Goal: Task Accomplishment & Management: Complete application form

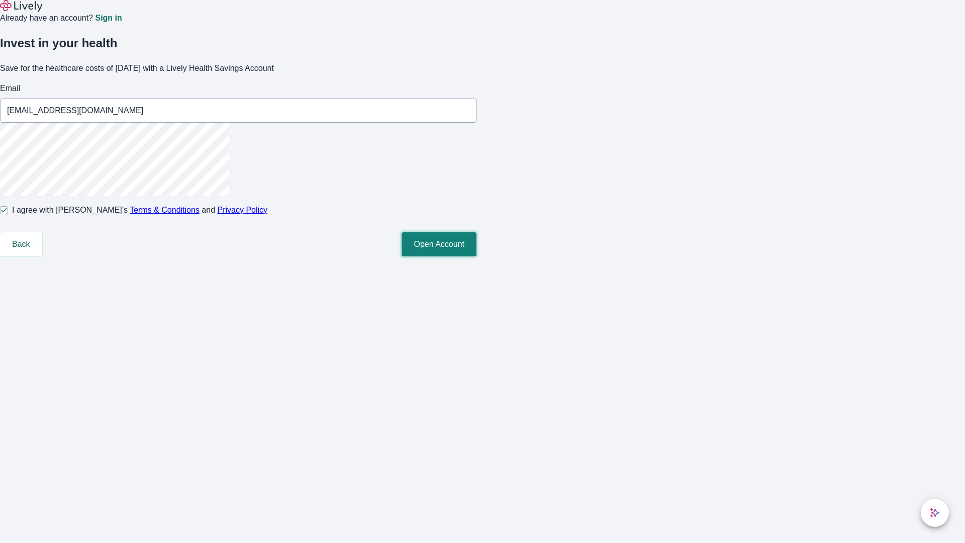
click at [476, 256] on button "Open Account" at bounding box center [438, 244] width 75 height 24
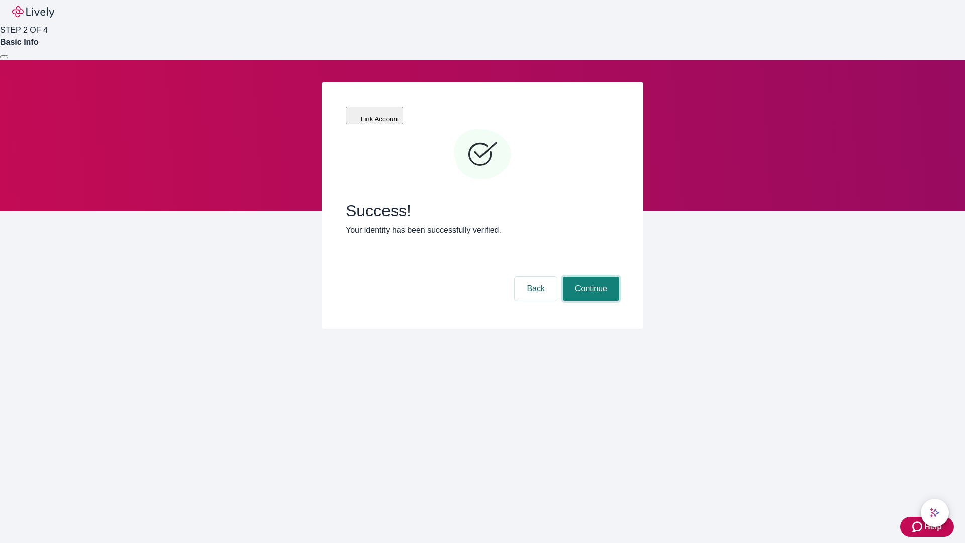
click at [589, 276] on button "Continue" at bounding box center [591, 288] width 56 height 24
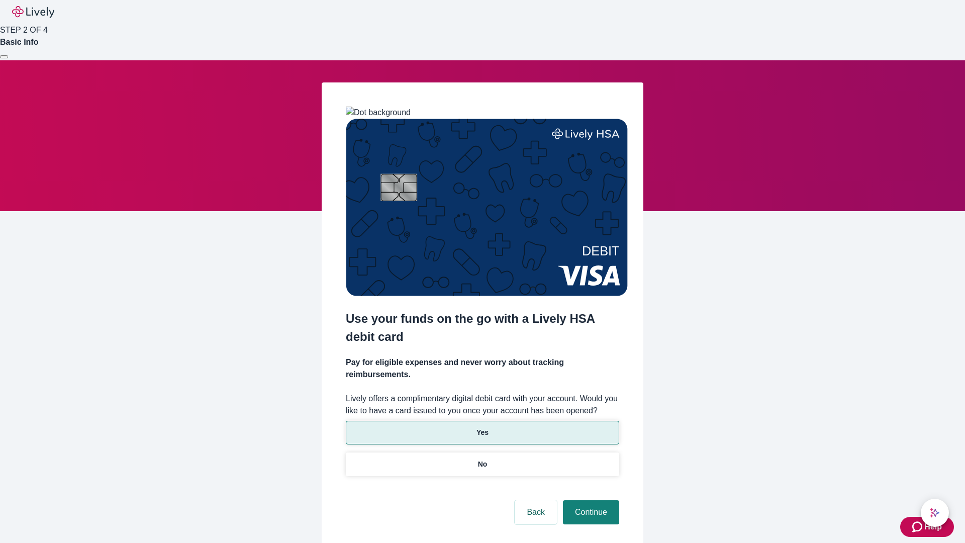
click at [482, 427] on p "Yes" at bounding box center [482, 432] width 12 height 11
click at [589, 500] on button "Continue" at bounding box center [591, 512] width 56 height 24
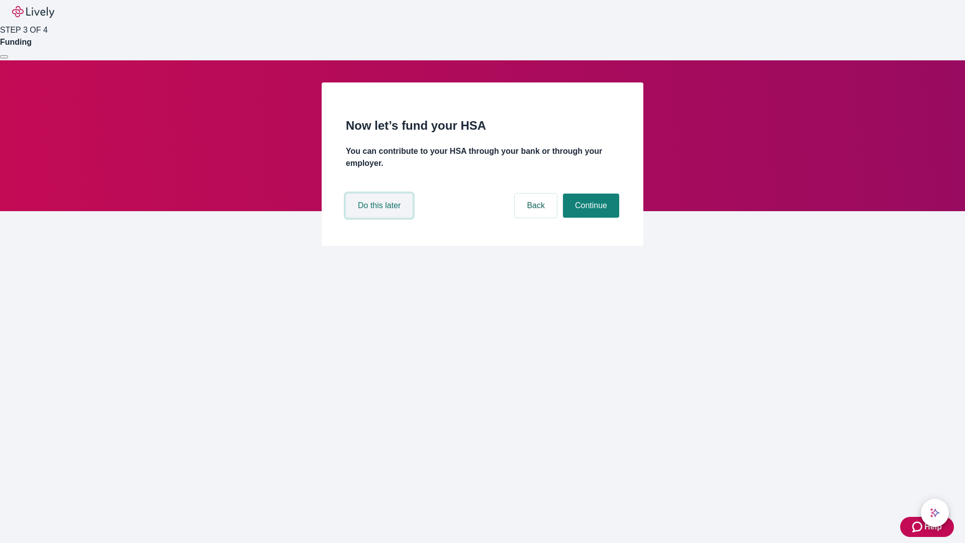
click at [380, 218] on button "Do this later" at bounding box center [379, 205] width 67 height 24
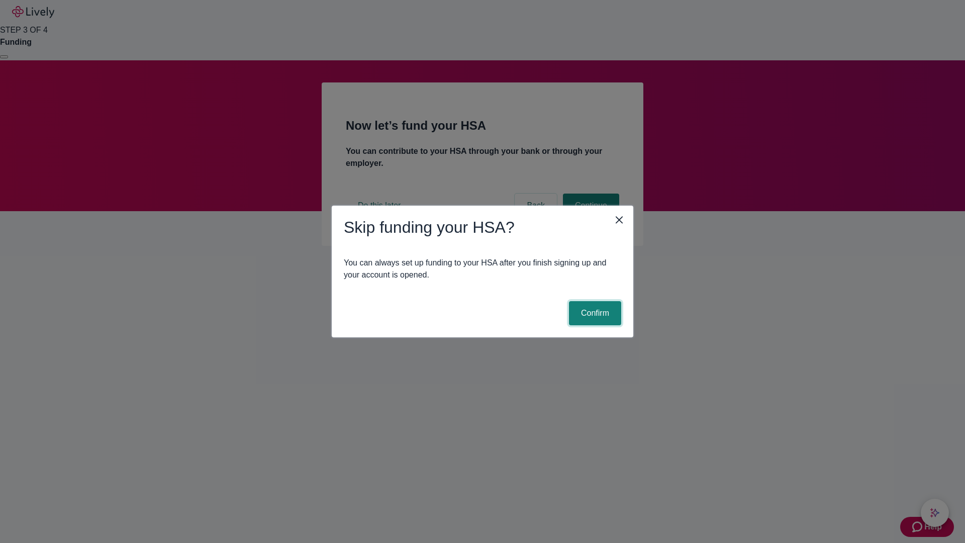
click at [593, 313] on button "Confirm" at bounding box center [595, 313] width 52 height 24
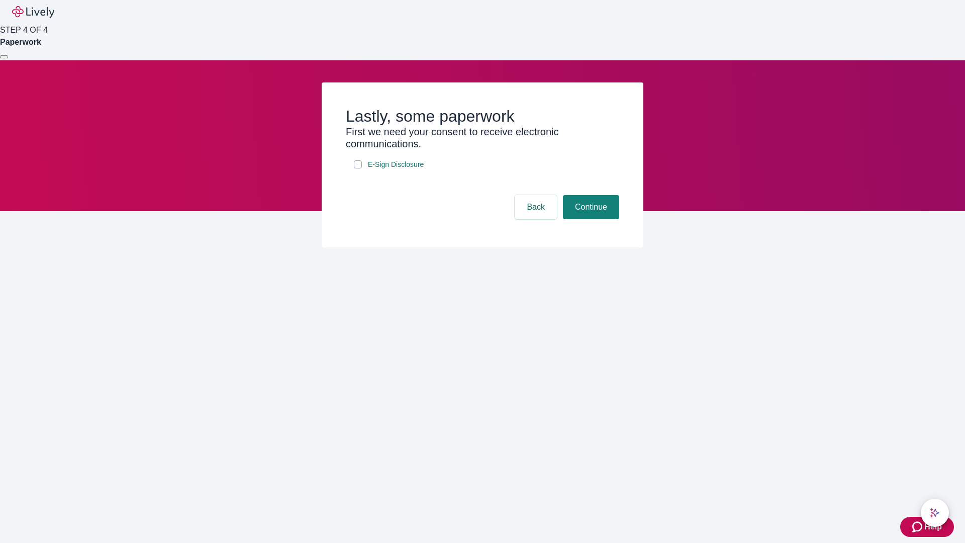
click at [358, 168] on input "E-Sign Disclosure" at bounding box center [358, 164] width 8 height 8
checkbox input "true"
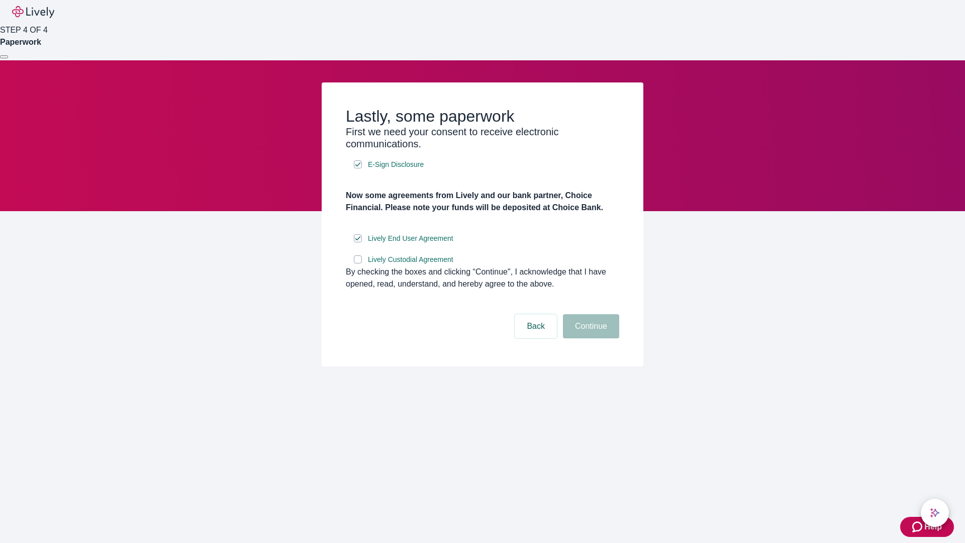
click at [358, 263] on input "Lively Custodial Agreement" at bounding box center [358, 259] width 8 height 8
checkbox input "true"
click at [589, 338] on button "Continue" at bounding box center [591, 326] width 56 height 24
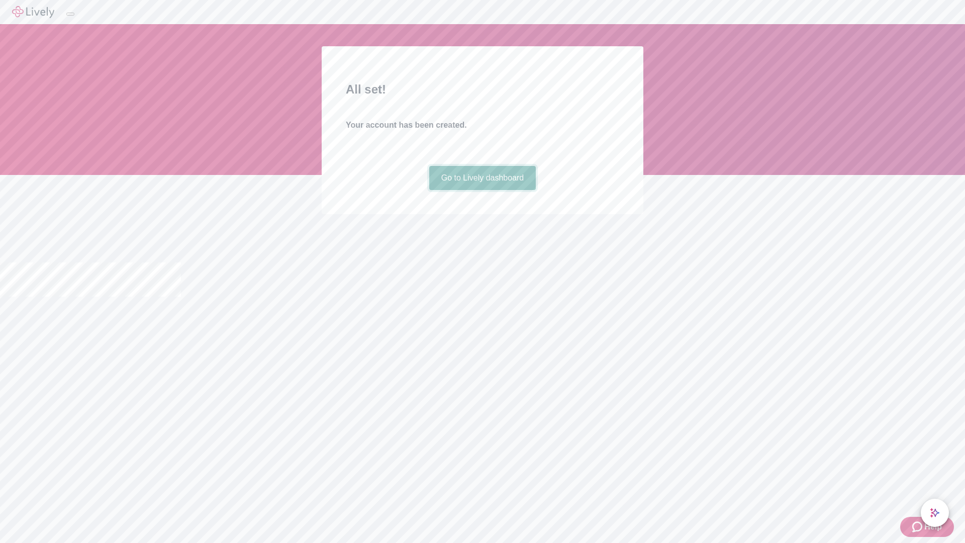
click at [482, 190] on link "Go to Lively dashboard" at bounding box center [482, 178] width 107 height 24
